Goal: Task Accomplishment & Management: Manage account settings

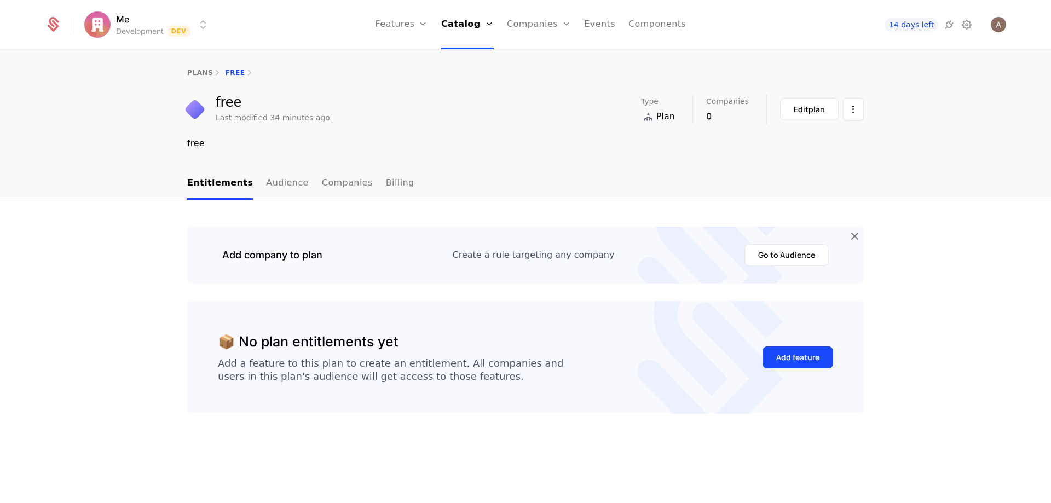
click at [410, 280] on div "Add company to plan Create a rule targeting any company Go to Audience" at bounding box center [525, 255] width 677 height 57
drag, startPoint x: 489, startPoint y: 18, endPoint x: 474, endPoint y: 23, distance: 16.3
click at [488, 18] on link "Catalog" at bounding box center [467, 24] width 53 height 49
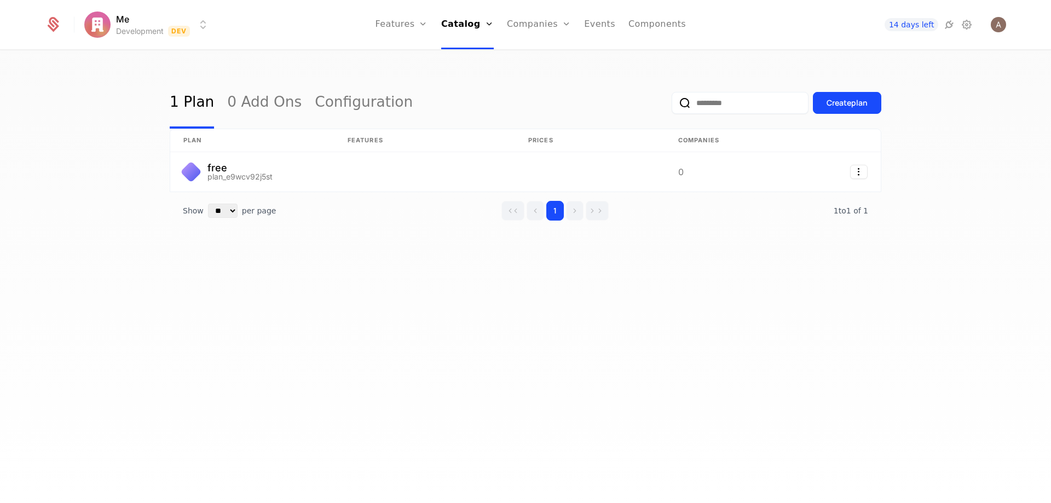
drag, startPoint x: 339, startPoint y: 258, endPoint x: 289, endPoint y: 196, distance: 80.7
click at [339, 257] on div "1 Plan 0 Add Ons Configuration Create plan plan Features Prices Companies free …" at bounding box center [526, 170] width 712 height 187
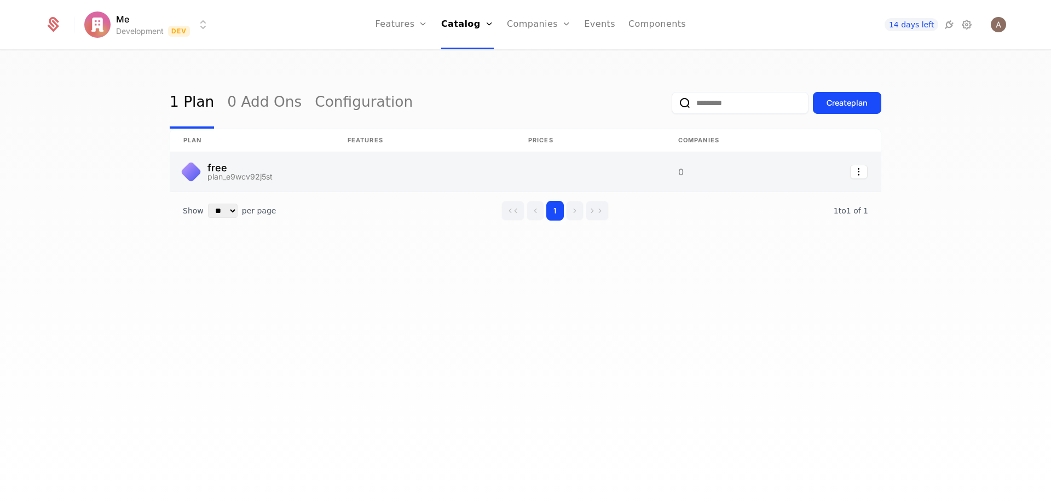
click at [269, 173] on link at bounding box center [252, 171] width 164 height 39
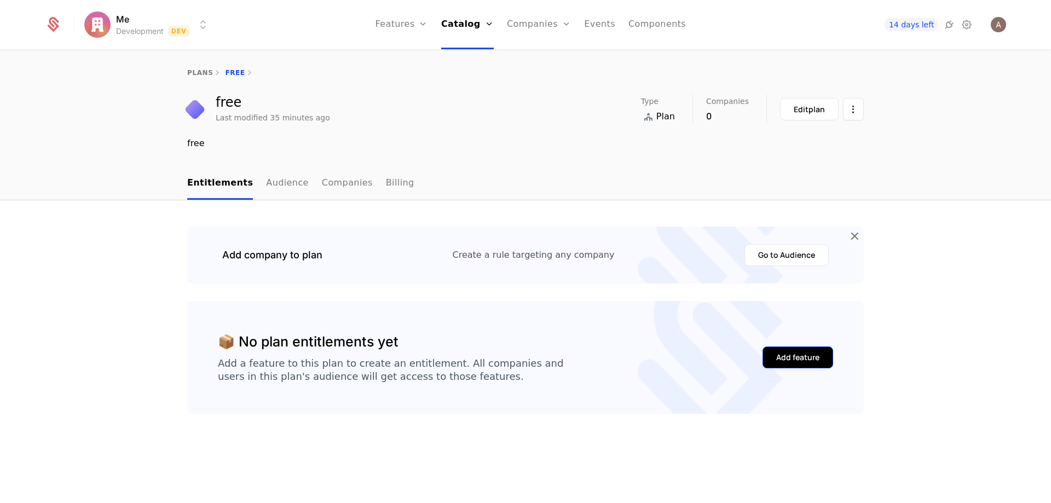
click at [788, 359] on div "Add feature" at bounding box center [798, 357] width 43 height 11
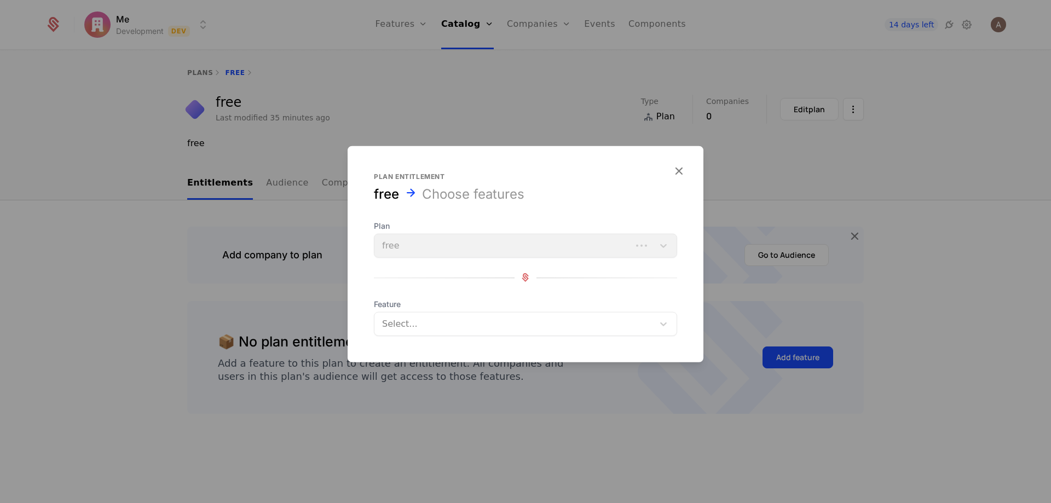
click at [444, 243] on div "Plan free" at bounding box center [525, 238] width 303 height 37
click at [671, 245] on div "Plan free" at bounding box center [525, 238] width 303 height 37
click at [666, 248] on div "Plan free" at bounding box center [525, 238] width 303 height 37
click at [564, 314] on div "Select..." at bounding box center [525, 324] width 303 height 24
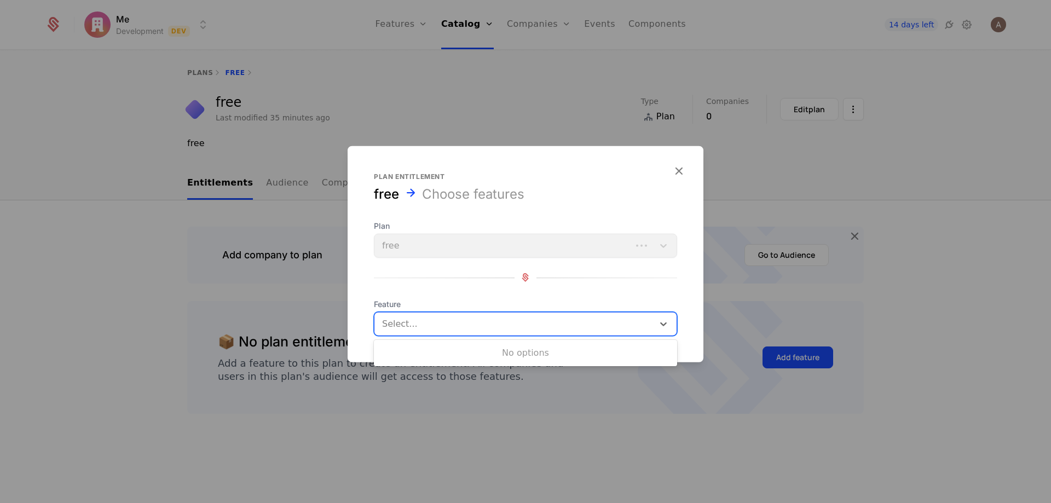
click at [482, 349] on div "No options" at bounding box center [525, 353] width 303 height 22
drag, startPoint x: 567, startPoint y: 327, endPoint x: 624, endPoint y: 260, distance: 88.2
click at [567, 326] on div at bounding box center [515, 323] width 264 height 15
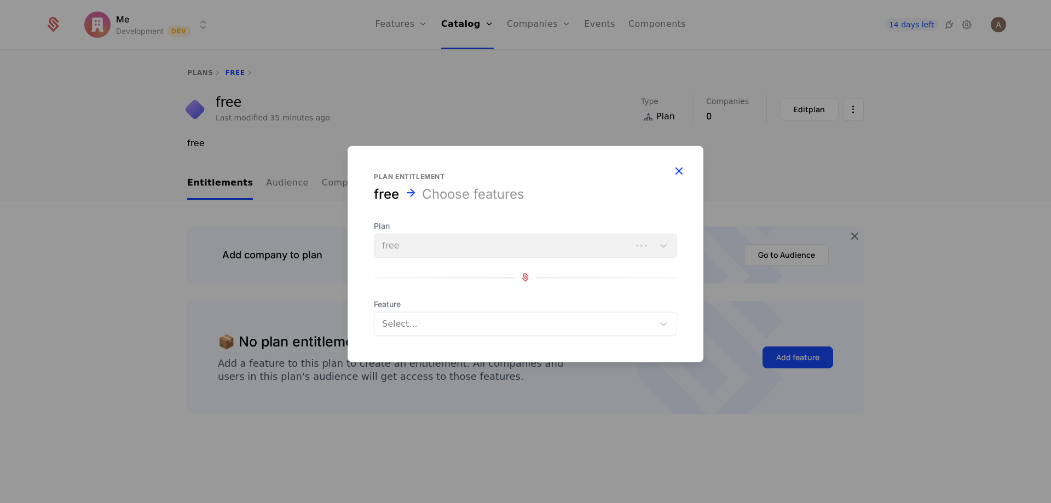
click at [680, 177] on icon "button" at bounding box center [679, 170] width 14 height 14
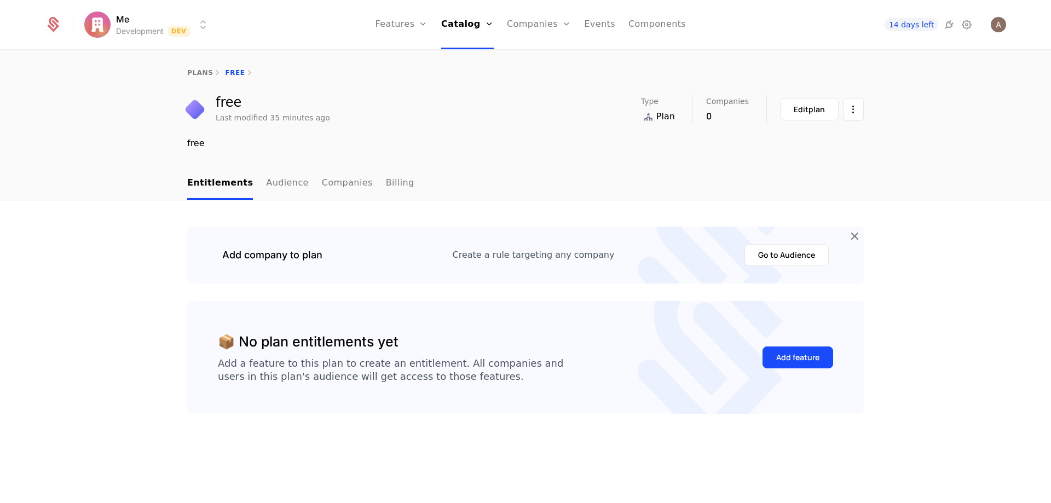
click at [463, 115] on div "free Last modified 35 minutes ago Type Plan Companies 0 Edit plan" at bounding box center [525, 109] width 677 height 29
click at [919, 25] on span "14 days left" at bounding box center [912, 24] width 54 height 13
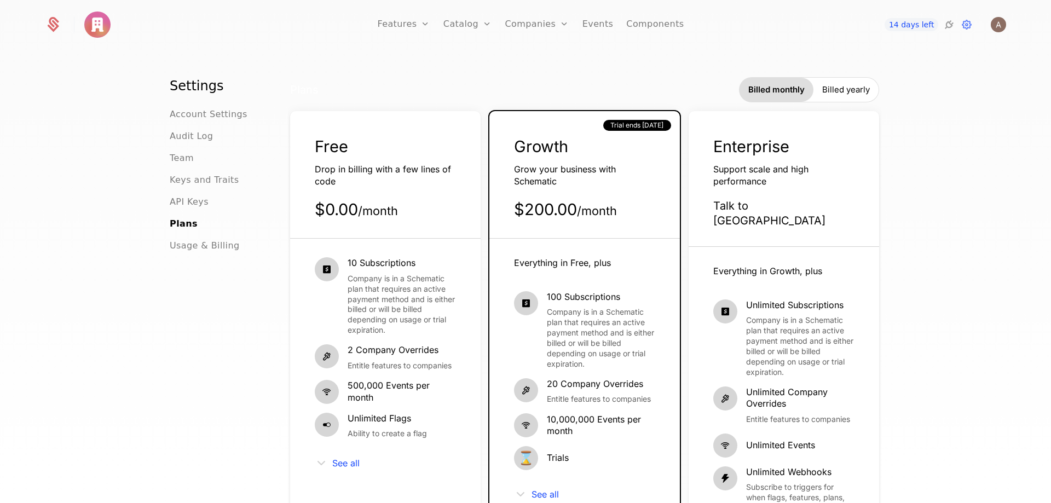
click at [332, 158] on div "Free Drop in billing with a few lines of code $0.00 / month" at bounding box center [385, 187] width 191 height 103
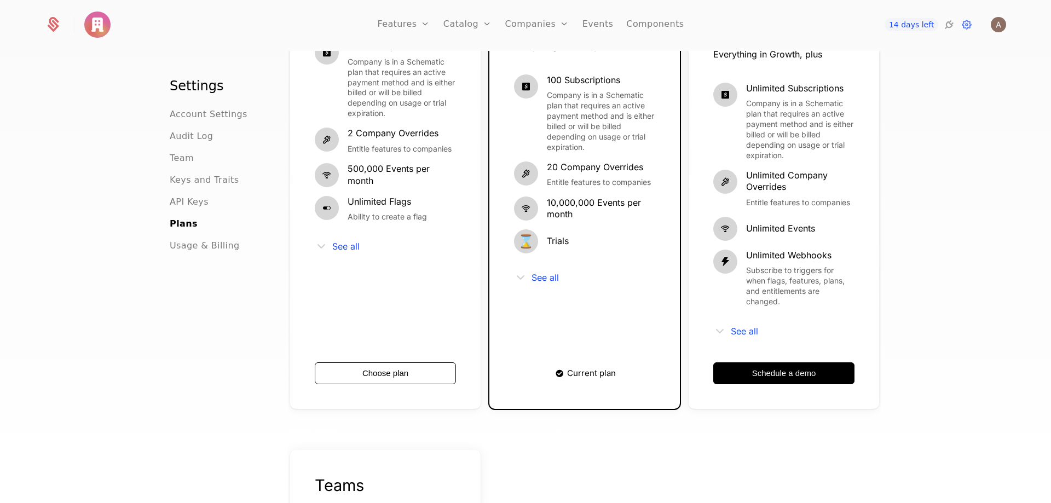
scroll to position [219, 0]
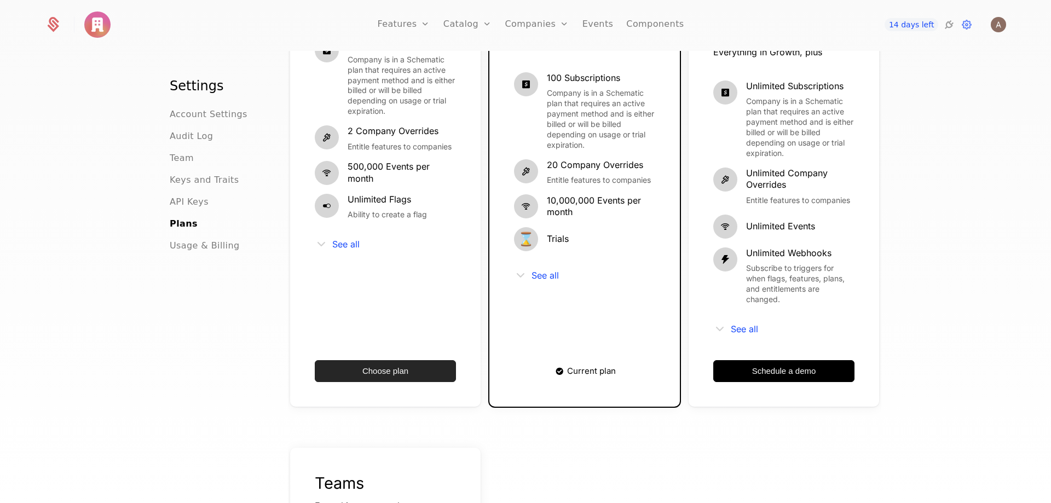
click at [398, 360] on button "Choose plan" at bounding box center [385, 371] width 141 height 22
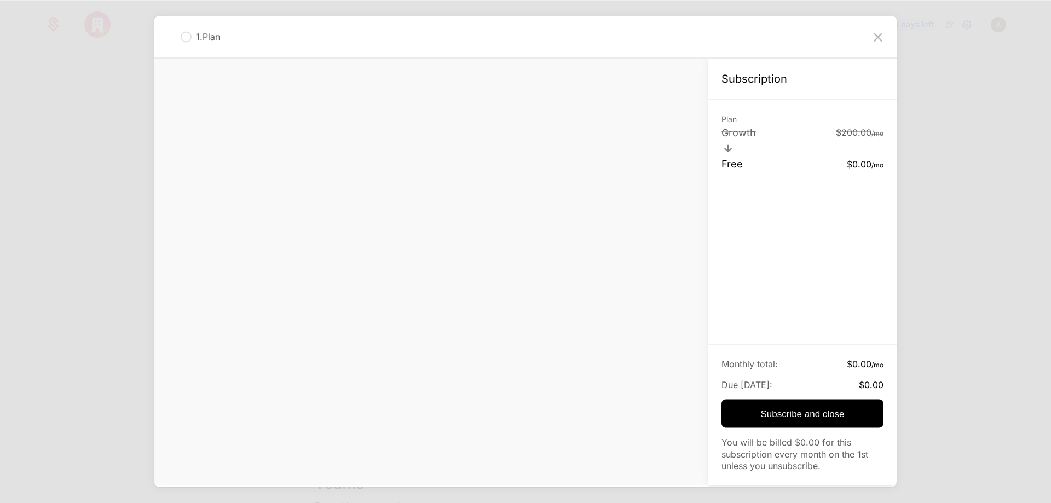
click at [874, 33] on icon at bounding box center [879, 37] width 18 height 18
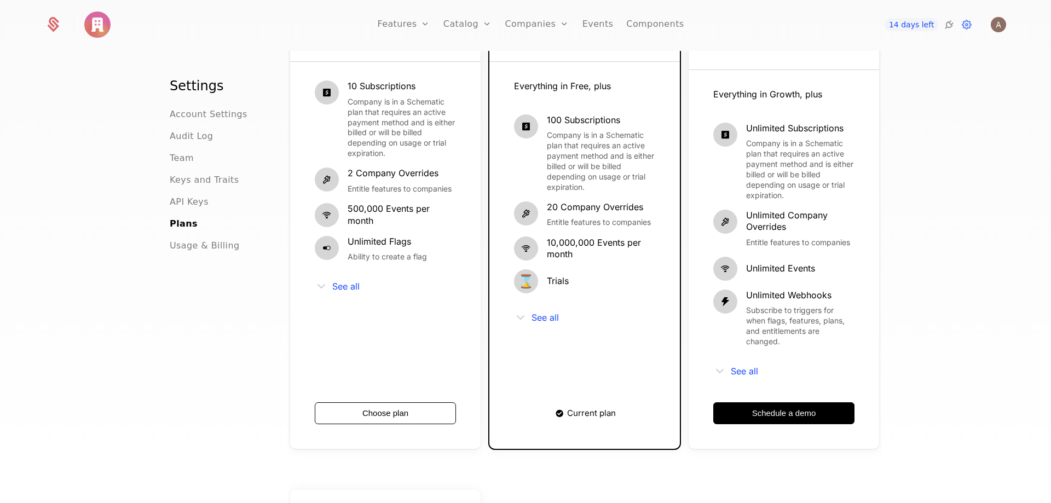
scroll to position [55, 0]
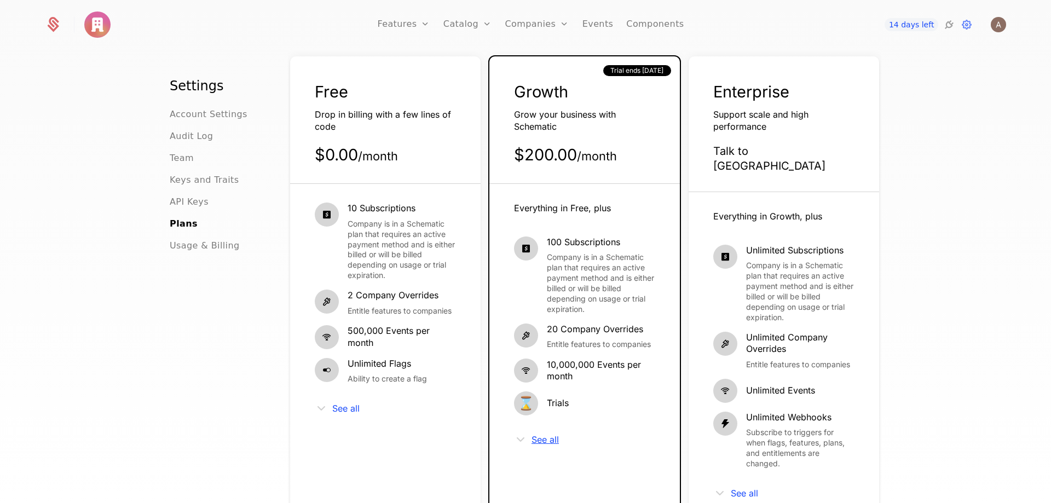
click at [545, 440] on span "See all" at bounding box center [545, 439] width 27 height 9
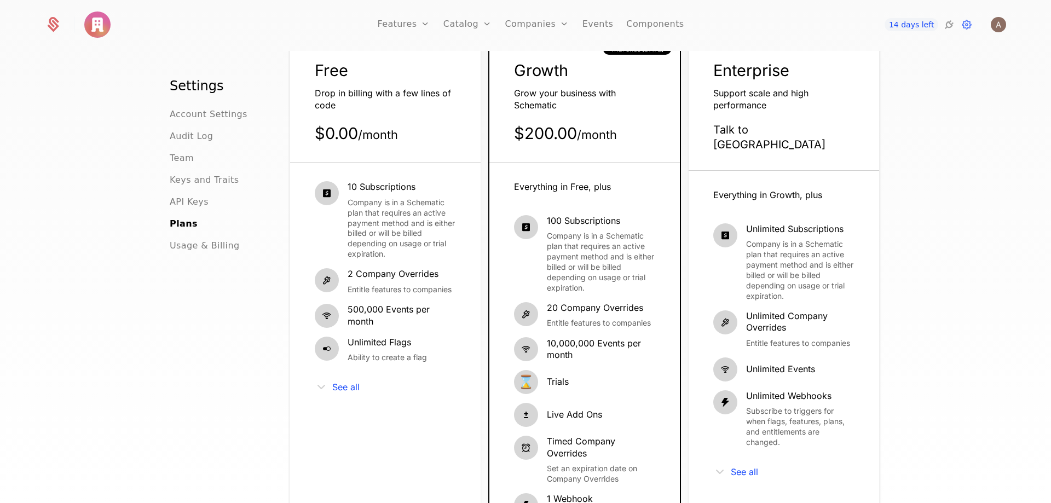
scroll to position [0, 0]
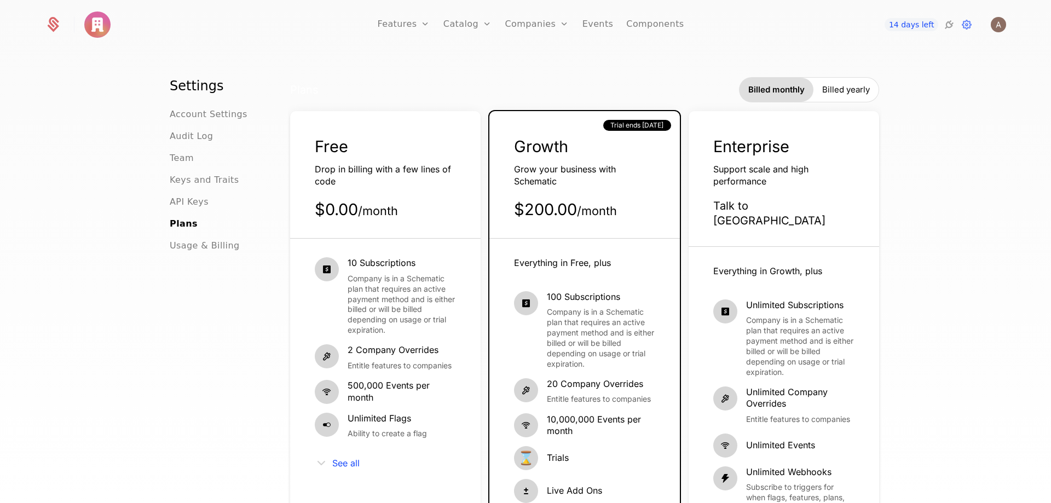
click at [180, 209] on ul "Account Settings Audit Log Team Keys and Traits API Keys Plans Usage & Billing" at bounding box center [216, 180] width 92 height 145
click at [183, 204] on span "API Keys" at bounding box center [189, 202] width 39 height 13
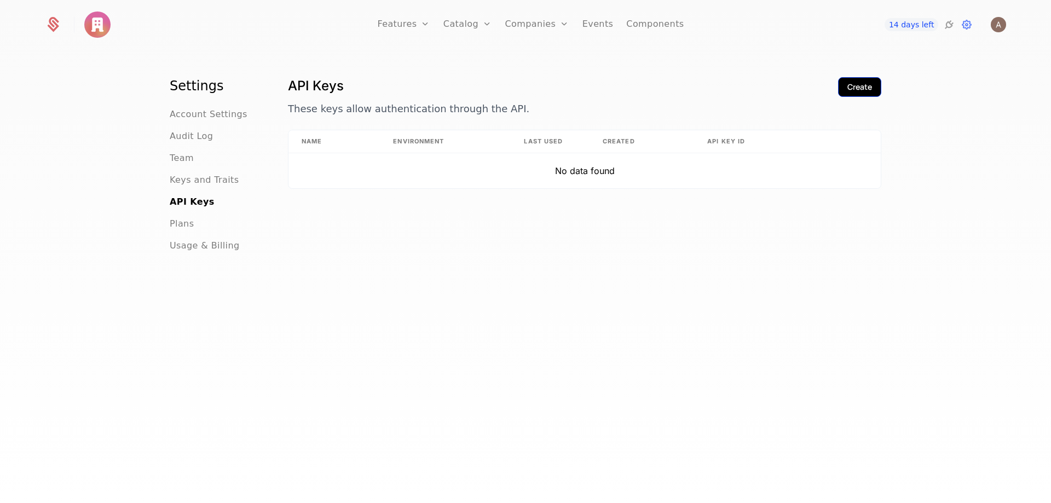
click at [867, 86] on div "Create" at bounding box center [860, 87] width 25 height 11
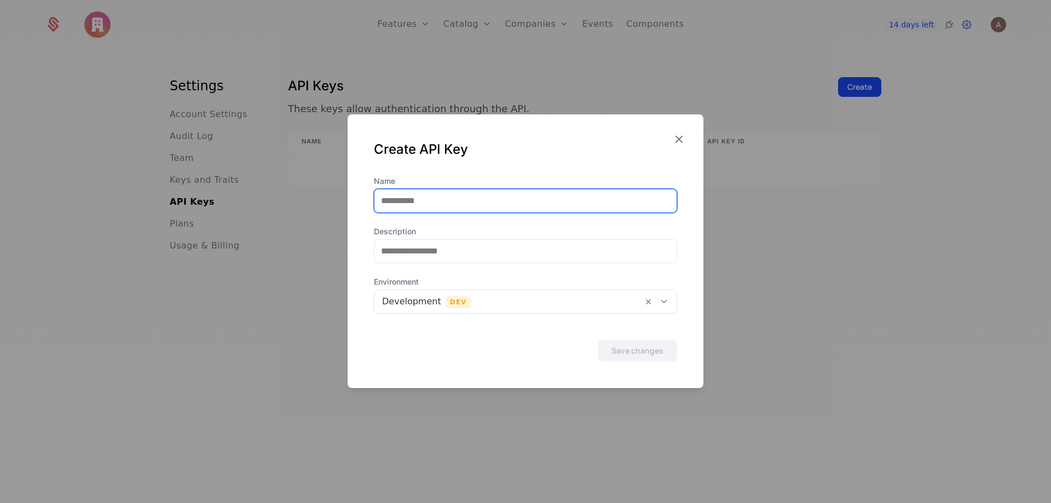
click at [405, 205] on input "Name" at bounding box center [526, 200] width 302 height 23
type input "*******"
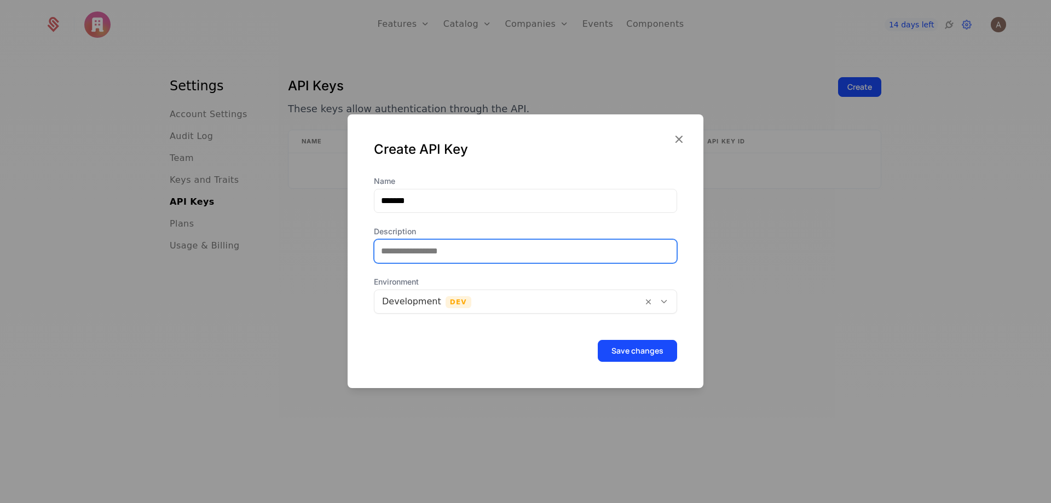
drag, startPoint x: 476, startPoint y: 248, endPoint x: 473, endPoint y: 253, distance: 5.9
click at [473, 250] on input "Description" at bounding box center [526, 251] width 302 height 23
type input "*******"
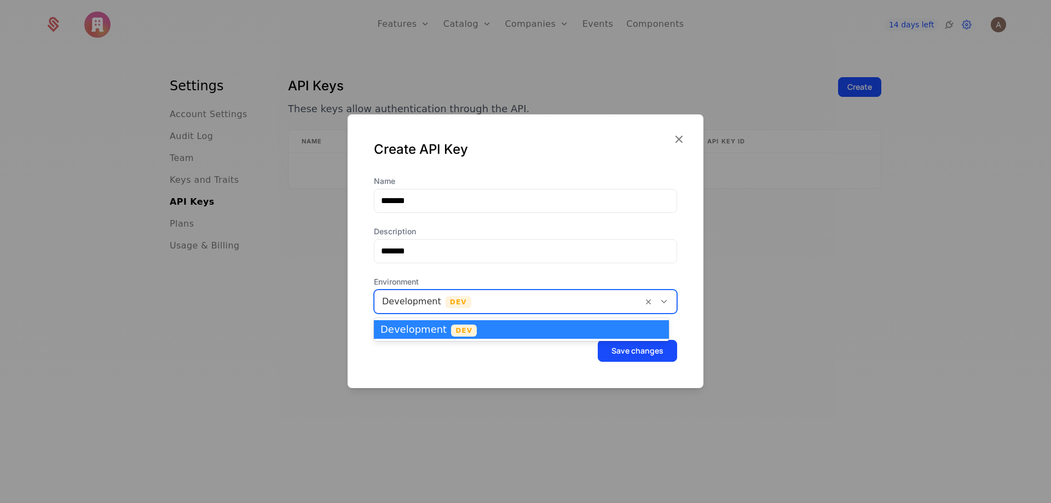
click at [544, 295] on div at bounding box center [508, 301] width 253 height 15
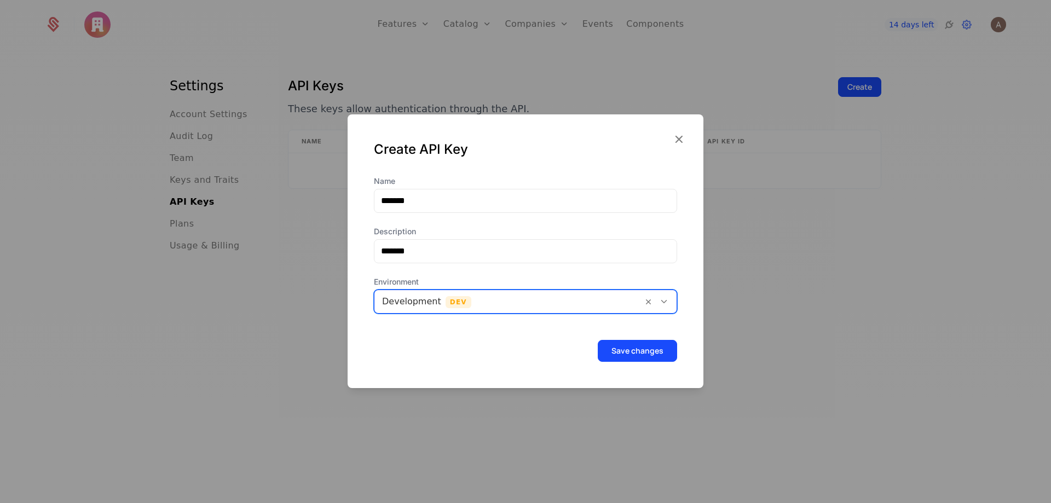
click at [544, 295] on div at bounding box center [508, 301] width 253 height 15
click at [612, 349] on button "Save changes" at bounding box center [637, 351] width 79 height 22
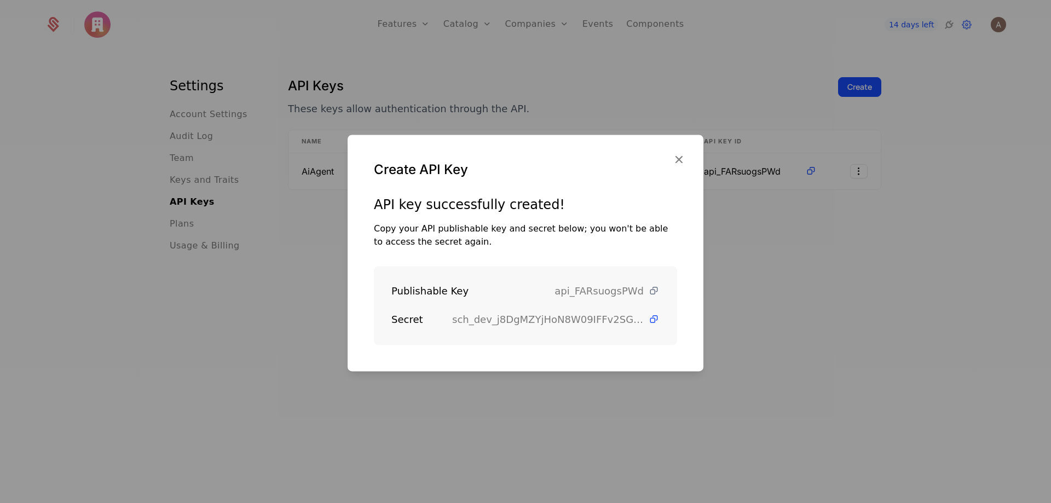
click at [649, 289] on icon at bounding box center [654, 291] width 12 height 12
click at [648, 320] on icon at bounding box center [654, 320] width 12 height 12
click at [258, 61] on div at bounding box center [525, 251] width 1051 height 503
